Goal: Transaction & Acquisition: Purchase product/service

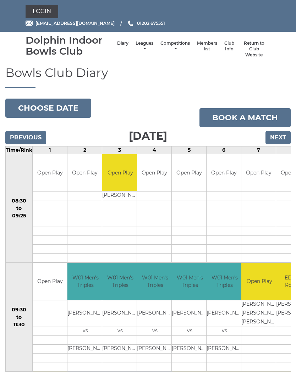
click at [44, 13] on link "Login" at bounding box center [42, 11] width 33 height 13
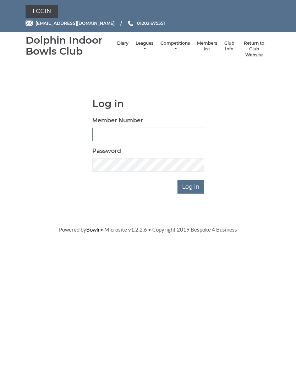
click at [134, 133] on input "Member Number" at bounding box center [148, 134] width 112 height 13
type input "3347"
click at [192, 185] on input "Log in" at bounding box center [190, 186] width 27 height 13
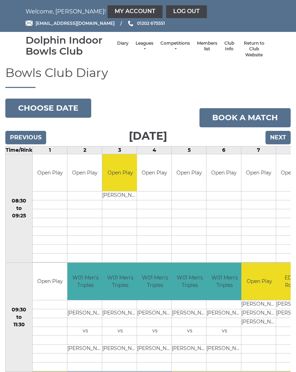
click at [108, 10] on link "My Account" at bounding box center [135, 11] width 55 height 13
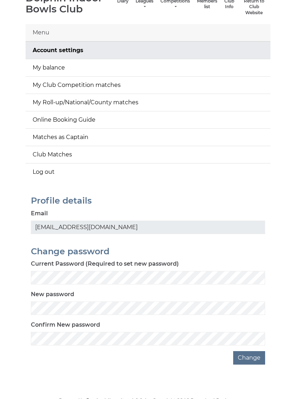
scroll to position [47, 0]
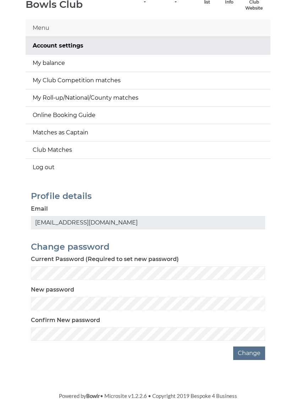
click at [54, 62] on link "My balance" at bounding box center [148, 63] width 245 height 17
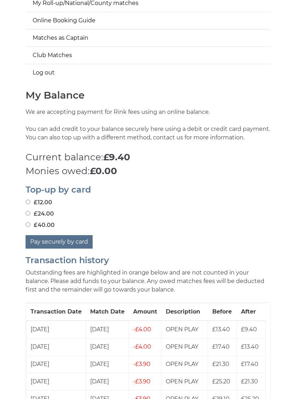
scroll to position [146, 0]
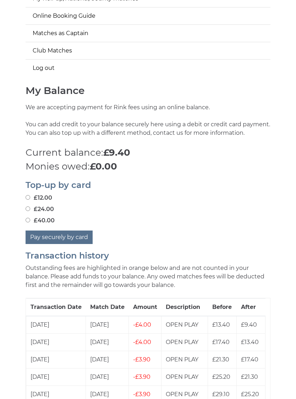
click at [71, 235] on button "Pay securely by card" at bounding box center [59, 237] width 67 height 13
click at [70, 237] on button "Pay securely by card" at bounding box center [59, 237] width 67 height 13
click at [123, 217] on div "£40.00" at bounding box center [148, 220] width 245 height 9
click at [72, 236] on button "Pay securely by card" at bounding box center [59, 237] width 67 height 13
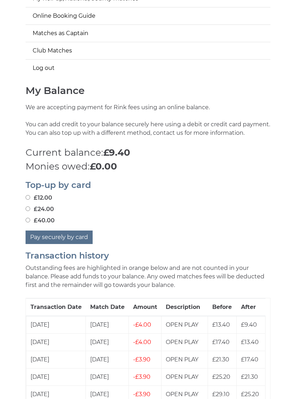
click at [78, 236] on button "Pay securely by card" at bounding box center [59, 237] width 67 height 13
click at [136, 223] on div "£40.00" at bounding box center [148, 220] width 245 height 9
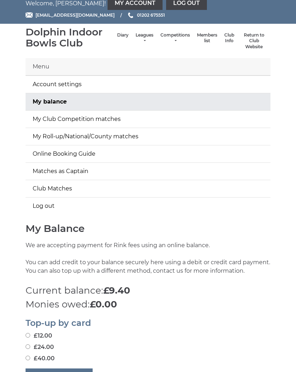
scroll to position [0, 0]
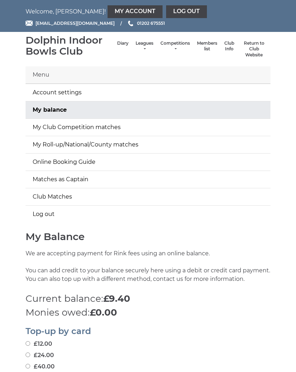
click at [166, 13] on link "Log out" at bounding box center [186, 11] width 41 height 13
